Goal: Information Seeking & Learning: Learn about a topic

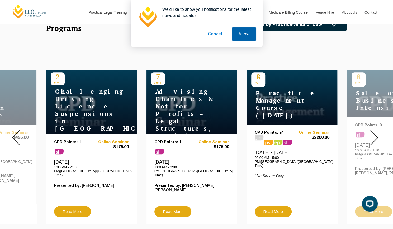
click at [246, 32] on button "Allow" at bounding box center [244, 33] width 24 height 13
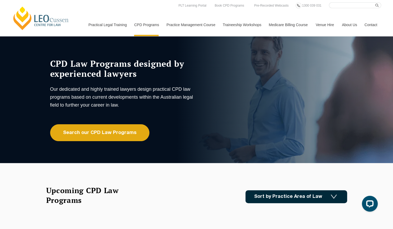
scroll to position [19, 0]
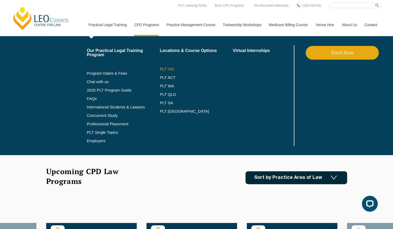
click at [165, 71] on link "PLT VIC" at bounding box center [196, 69] width 73 height 4
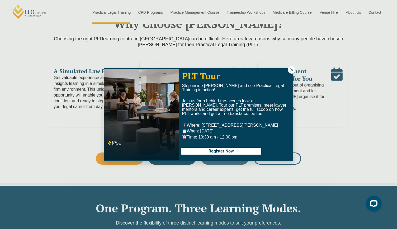
click at [54, 136] on div "PLT Tour Step inside Leo Cussen and see Practical Legal Training in action! Joi…" at bounding box center [198, 114] width 397 height 229
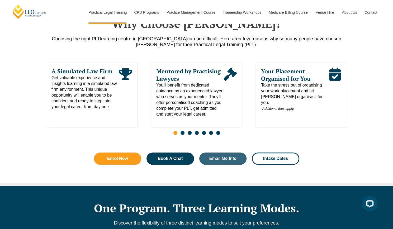
scroll to position [247, 0]
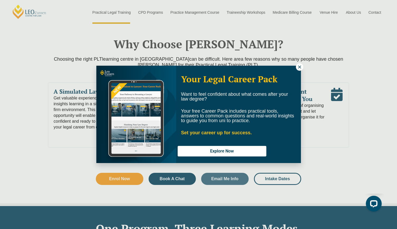
click at [300, 67] on icon at bounding box center [299, 67] width 3 height 3
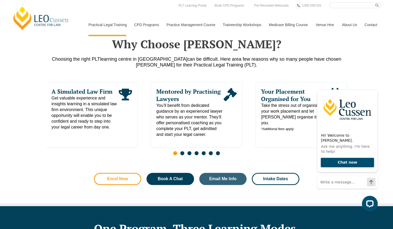
click at [123, 177] on span "Enrol Now" at bounding box center [117, 179] width 21 height 4
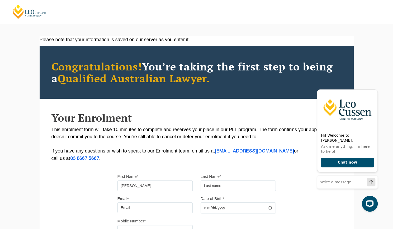
type input "Stella"
click at [227, 186] on input "text" at bounding box center [238, 186] width 75 height 11
type input "O'loughlin"
type input "stellaoloughlin@gmail.com"
type input "423924011"
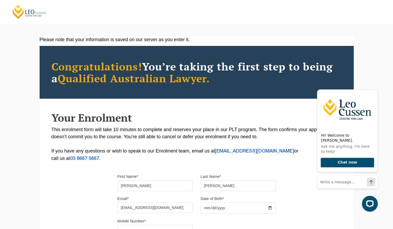
click at [208, 186] on input "O'loughlin" at bounding box center [238, 186] width 75 height 11
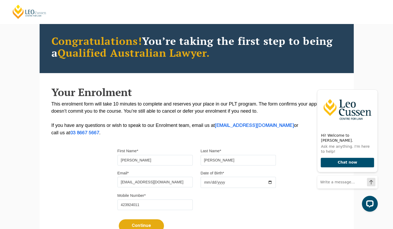
scroll to position [34, 0]
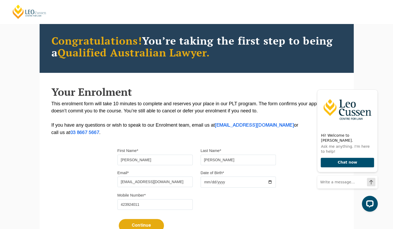
type input "O'Loughlin"
click at [208, 180] on input "Date of Birth*" at bounding box center [238, 182] width 75 height 11
click at [208, 181] on input "Date of Birth*" at bounding box center [238, 182] width 75 height 11
click at [206, 182] on input "Date of Birth*" at bounding box center [238, 182] width 75 height 11
type input "2001-06-02"
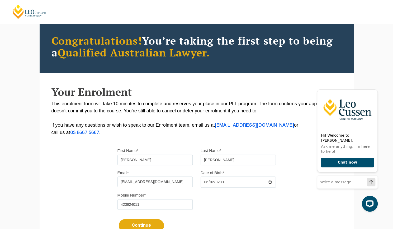
click at [218, 201] on div "Mobile Number* 423924011" at bounding box center [197, 203] width 166 height 22
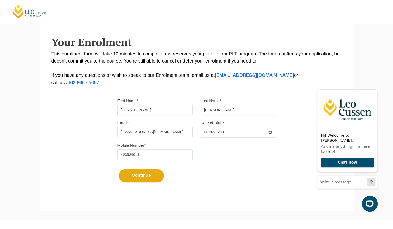
scroll to position [84, 0]
click at [140, 176] on button "Continue" at bounding box center [141, 176] width 45 height 13
select select
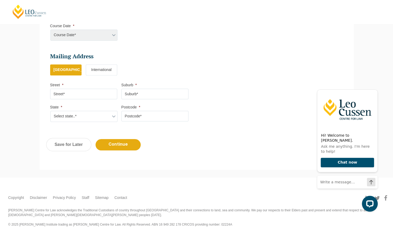
scroll to position [281, 0]
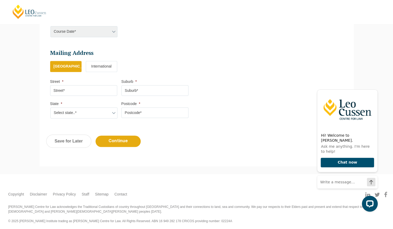
click at [85, 91] on input "Street *" at bounding box center [83, 90] width 67 height 11
type input "1 Everard Terrace"
type input "Forestville"
select select "SA"
type input "5035"
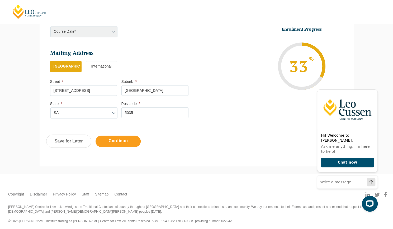
click at [120, 140] on input "Continue" at bounding box center [118, 141] width 45 height 11
select select
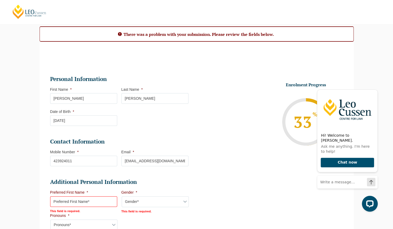
scroll to position [58, 0]
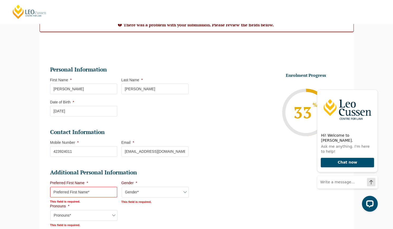
click at [75, 192] on input "Preferred First Name *" at bounding box center [83, 192] width 67 height 11
type input "Stella"
select select "SA"
select select
click at [142, 193] on select "Gender* Male Female Nonbinary Intersex Prefer not to disclose Other" at bounding box center [155, 192] width 67 height 11
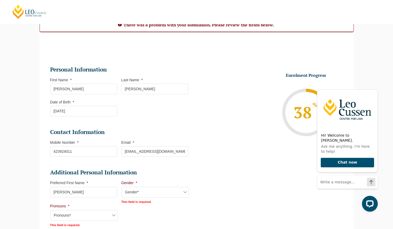
select select "Female"
click at [122, 187] on select "Gender* Male Female Nonbinary Intersex Prefer not to disclose Other" at bounding box center [155, 192] width 67 height 11
click at [87, 210] on select "Pronouns* She/Her/Hers He/Him/His They/Them/Theirs Other Prefer not to disclose" at bounding box center [83, 215] width 67 height 11
select select "She/Her/Hers"
click at [50, 210] on select "Pronouns* She/Her/Hers He/Him/His They/Them/Theirs Other Prefer not to disclose" at bounding box center [83, 215] width 67 height 11
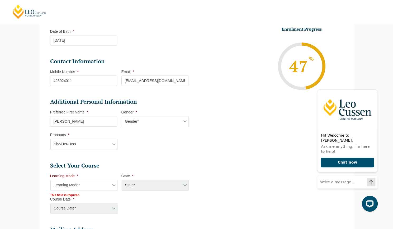
scroll to position [130, 0]
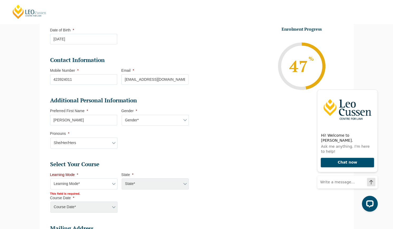
click at [99, 182] on select "Learning Mode* Online Full Time Learning Online Part Time Learning Blended Full…" at bounding box center [83, 184] width 67 height 11
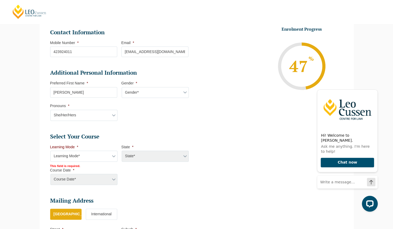
scroll to position [163, 0]
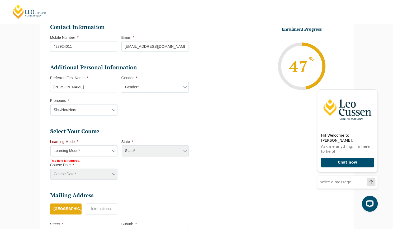
click at [115, 151] on select "Learning Mode* Online Full Time Learning Online Part Time Learning Blended Full…" at bounding box center [83, 151] width 67 height 11
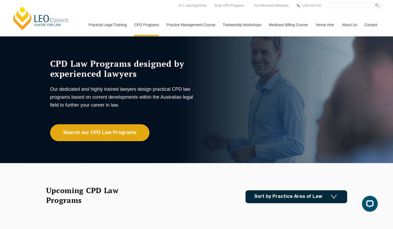
click at [352, 4] on input "Search here" at bounding box center [355, 5] width 52 height 6
type input "2026"
click at [376, 2] on button "submit" at bounding box center [379, 5] width 6 height 6
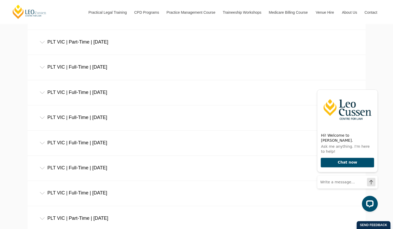
scroll to position [272, 0]
click at [51, 191] on div "PLT VIC | Full-Time | [DATE]" at bounding box center [197, 193] width 338 height 25
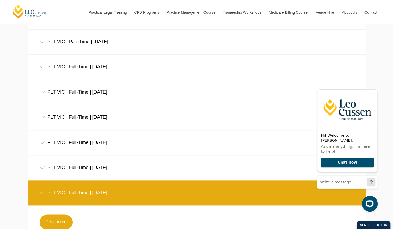
click at [51, 191] on div "PLT VIC | Full-Time | February 2026" at bounding box center [197, 193] width 338 height 25
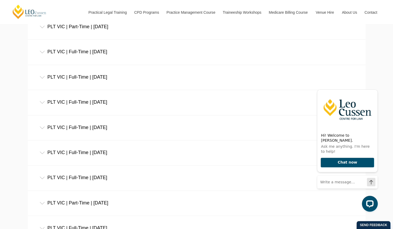
scroll to position [300, 0]
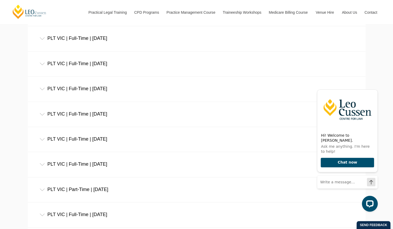
click at [78, 166] on div "PLT VIC | Full-Time | February 2026" at bounding box center [197, 164] width 338 height 25
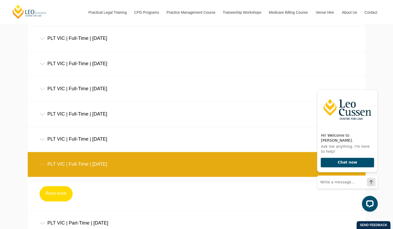
click at [57, 193] on link "Read more" at bounding box center [56, 193] width 33 height 15
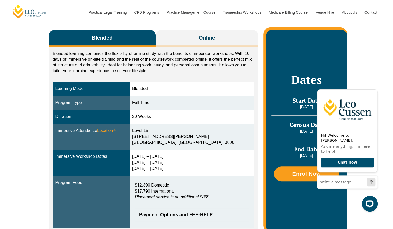
scroll to position [64, 0]
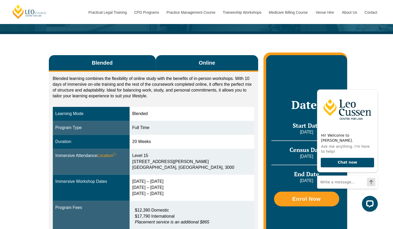
click at [205, 61] on span "Online" at bounding box center [207, 62] width 16 height 7
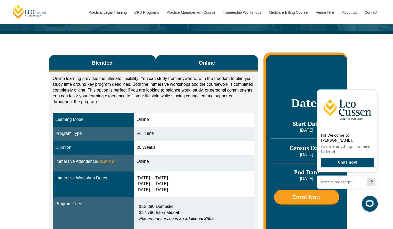
click at [125, 59] on button "Blended" at bounding box center [102, 63] width 107 height 17
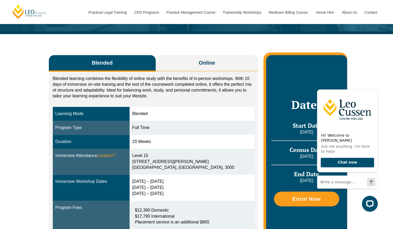
scroll to position [76, 0]
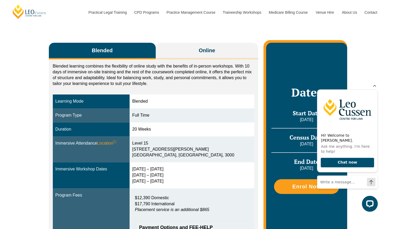
click at [376, 89] on icon "Hide greeting" at bounding box center [375, 85] width 6 height 6
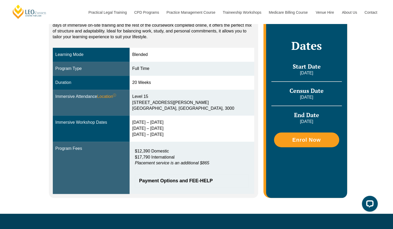
scroll to position [123, 0]
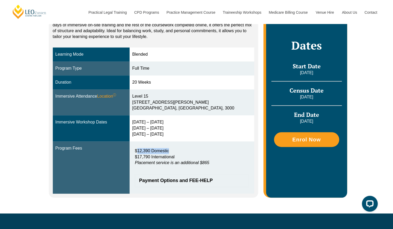
drag, startPoint x: 143, startPoint y: 150, endPoint x: 180, endPoint y: 153, distance: 36.6
click at [180, 153] on p "$12,390 Domestic $17,790 International Placement service is an additional $865" at bounding box center [192, 157] width 114 height 18
click at [188, 151] on p "$12,390 Domestic $17,790 International Placement service is an additional $865" at bounding box center [192, 157] width 114 height 18
drag, startPoint x: 145, startPoint y: 149, endPoint x: 178, endPoint y: 152, distance: 33.7
click at [178, 152] on p "$12,390 Domestic $17,790 International Placement service is an additional $865" at bounding box center [192, 157] width 114 height 18
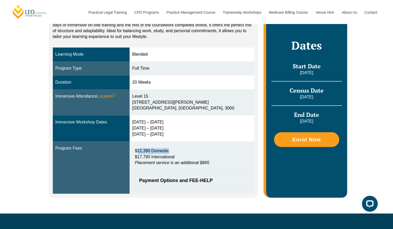
click at [168, 151] on span "$12,390 Domestic" at bounding box center [152, 151] width 34 height 4
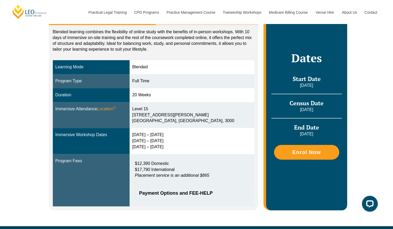
scroll to position [110, 0]
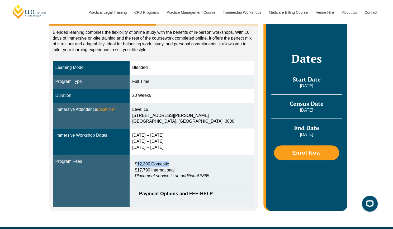
drag, startPoint x: 143, startPoint y: 164, endPoint x: 199, endPoint y: 167, distance: 56.1
click at [199, 167] on p "$12,390 Domestic $17,790 International Placement service is an additional $865" at bounding box center [192, 170] width 114 height 18
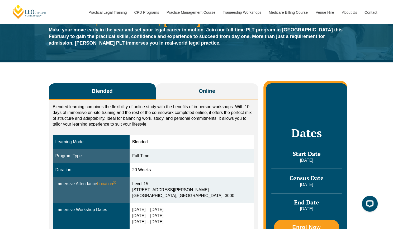
scroll to position [34, 0]
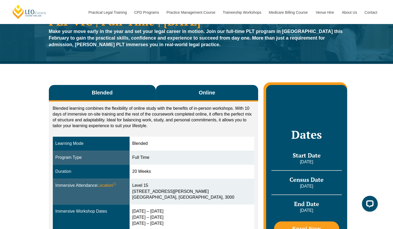
click at [215, 94] on span "Online" at bounding box center [207, 92] width 16 height 7
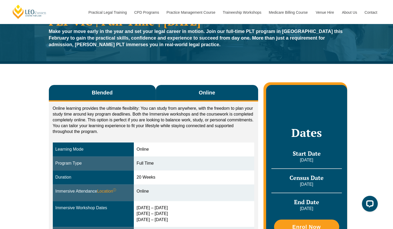
click at [124, 91] on button "Blended" at bounding box center [102, 93] width 107 height 17
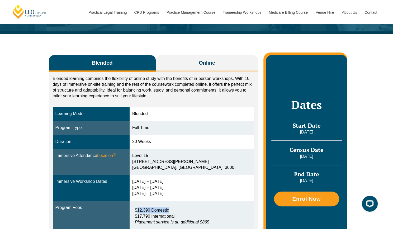
scroll to position [63, 0]
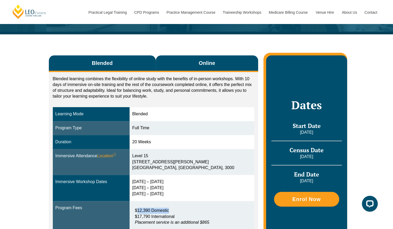
click at [204, 61] on span "Online" at bounding box center [207, 62] width 16 height 7
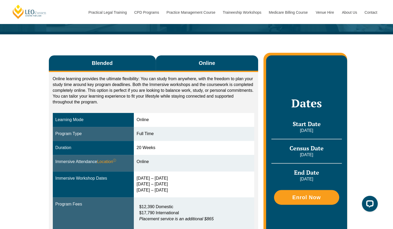
click at [117, 61] on button "Blended" at bounding box center [102, 63] width 107 height 17
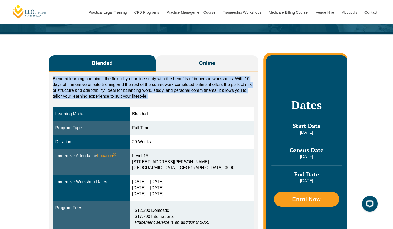
drag, startPoint x: 148, startPoint y: 97, endPoint x: 54, endPoint y: 71, distance: 97.7
click at [54, 71] on div "Blended Online Blended learning combines the flexibility of online study with t…" at bounding box center [154, 156] width 210 height 202
click at [120, 79] on p "Blended learning combines the flexibility of online study with the benefits of …" at bounding box center [154, 87] width 202 height 23
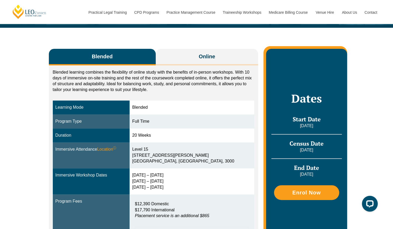
scroll to position [59, 0]
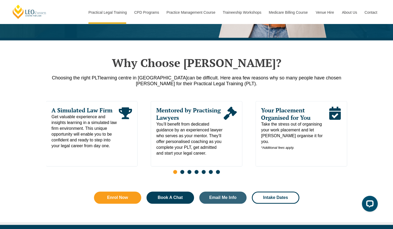
click at [183, 170] on span "Go to slide 2" at bounding box center [182, 172] width 4 height 4
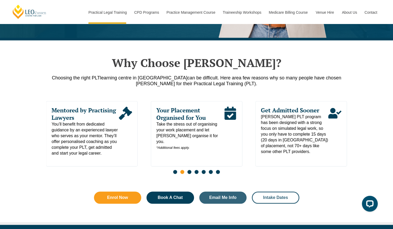
click at [286, 192] on link "Intake Dates" at bounding box center [276, 198] width 48 height 12
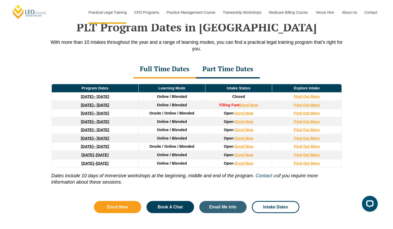
scroll to position [694, 0]
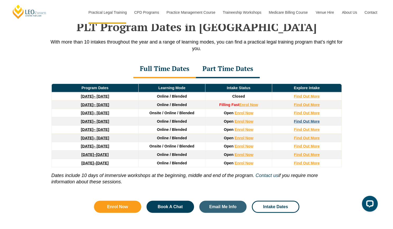
click at [309, 119] on strong "Find Out More" at bounding box center [307, 121] width 26 height 4
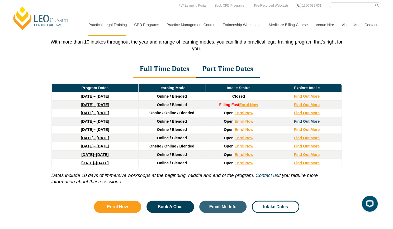
click at [304, 119] on strong "Find Out More" at bounding box center [307, 121] width 26 height 4
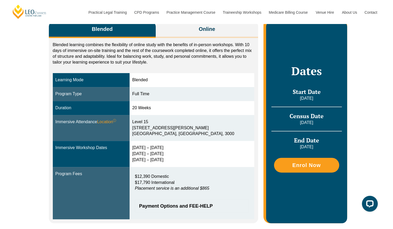
scroll to position [97, 0]
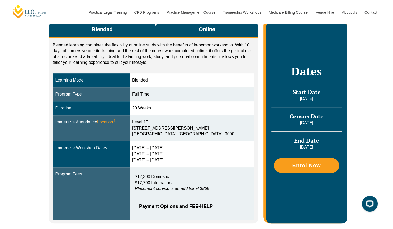
click at [245, 36] on button "Online" at bounding box center [207, 30] width 103 height 17
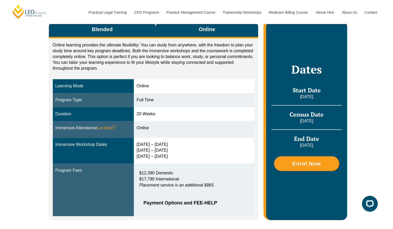
click at [128, 35] on button "Blended" at bounding box center [102, 30] width 107 height 17
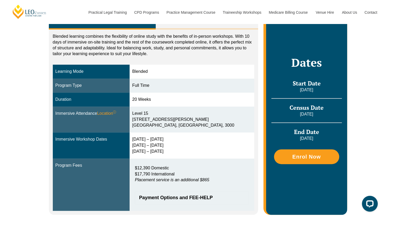
scroll to position [83, 0]
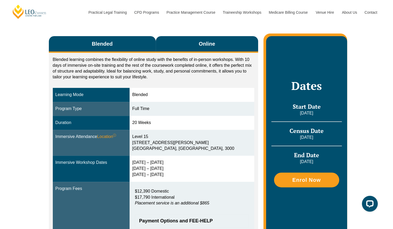
click at [215, 43] on span "Online" at bounding box center [207, 43] width 16 height 7
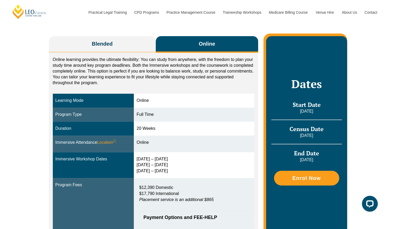
click at [160, 46] on button "Online" at bounding box center [207, 44] width 103 height 17
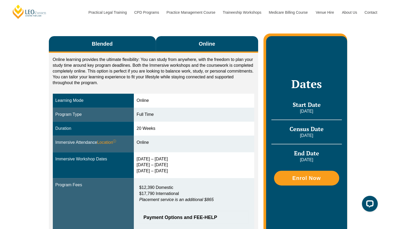
click at [151, 46] on button "Blended" at bounding box center [102, 44] width 107 height 17
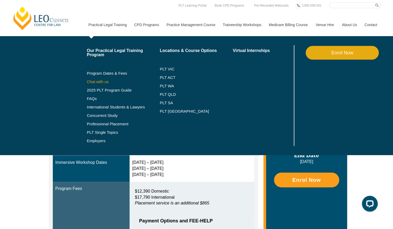
click at [98, 81] on link "Chat with us" at bounding box center [123, 82] width 73 height 4
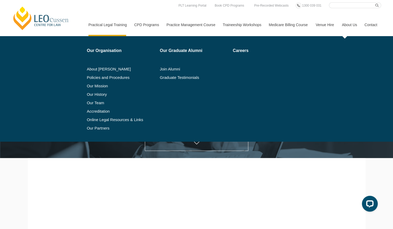
click at [358, 25] on link "About Us" at bounding box center [349, 24] width 23 height 23
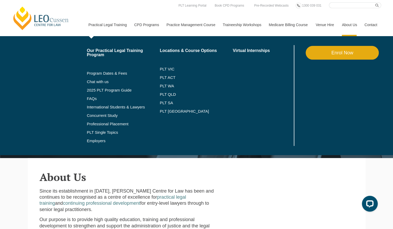
click at [109, 26] on link "Practical Legal Training" at bounding box center [108, 24] width 46 height 23
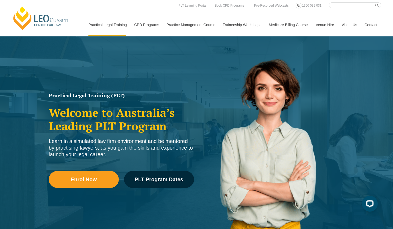
click at [334, 2] on header "Leo Cussen Centre for Law Search here Practical Legal Training Our Practical Le…" at bounding box center [196, 18] width 393 height 36
click at [334, 5] on input "Search here" at bounding box center [355, 5] width 52 height 6
type input "job"
click at [376, 2] on button "submit" at bounding box center [379, 5] width 6 height 6
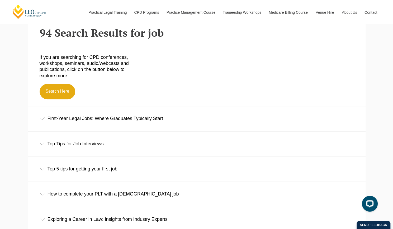
scroll to position [145, 0]
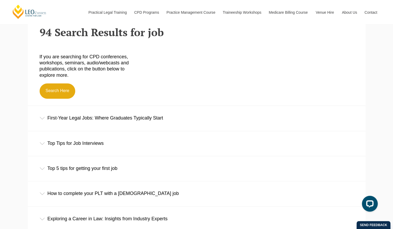
click at [54, 197] on div "How to complete your PLT with a full-time job" at bounding box center [197, 194] width 338 height 25
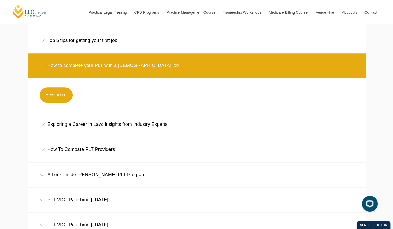
scroll to position [277, 0]
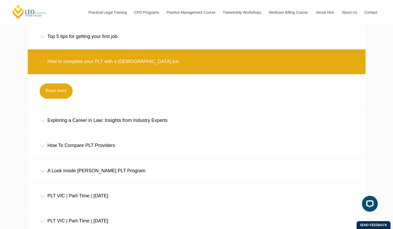
click at [63, 170] on div "A Look Inside [PERSON_NAME] PLT Program" at bounding box center [197, 171] width 338 height 25
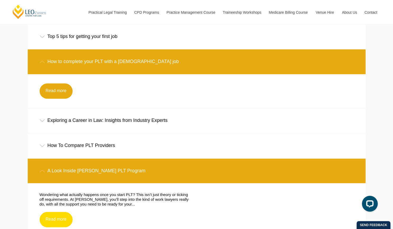
click at [61, 219] on link "Read more" at bounding box center [56, 219] width 33 height 15
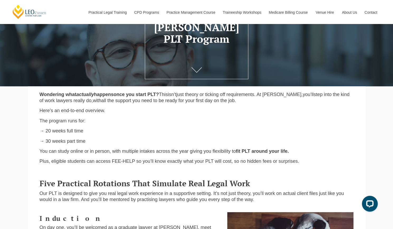
scroll to position [72, 0]
